Goal: Task Accomplishment & Management: Use online tool/utility

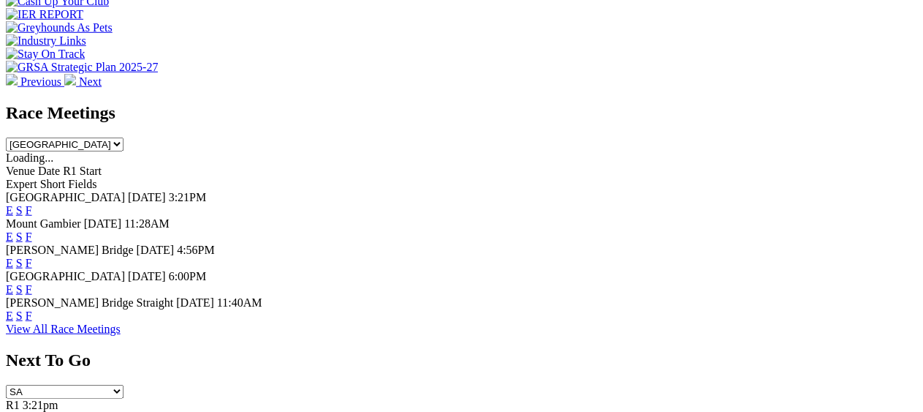
scroll to position [585, 0]
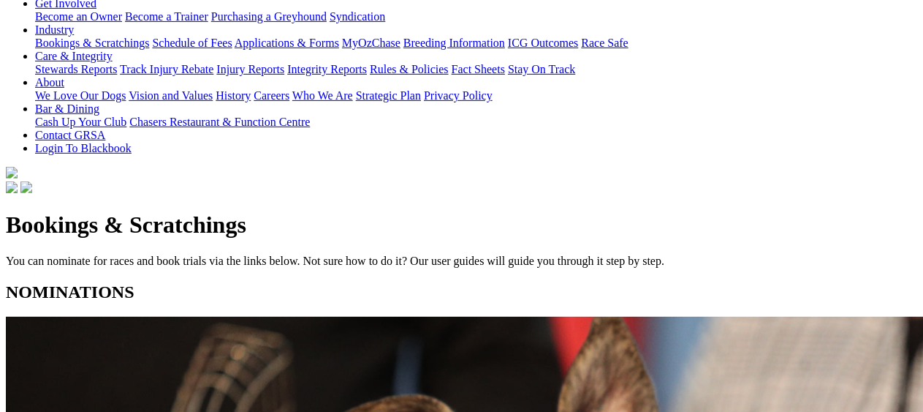
scroll to position [292, 0]
